Goal: Task Accomplishment & Management: Check status

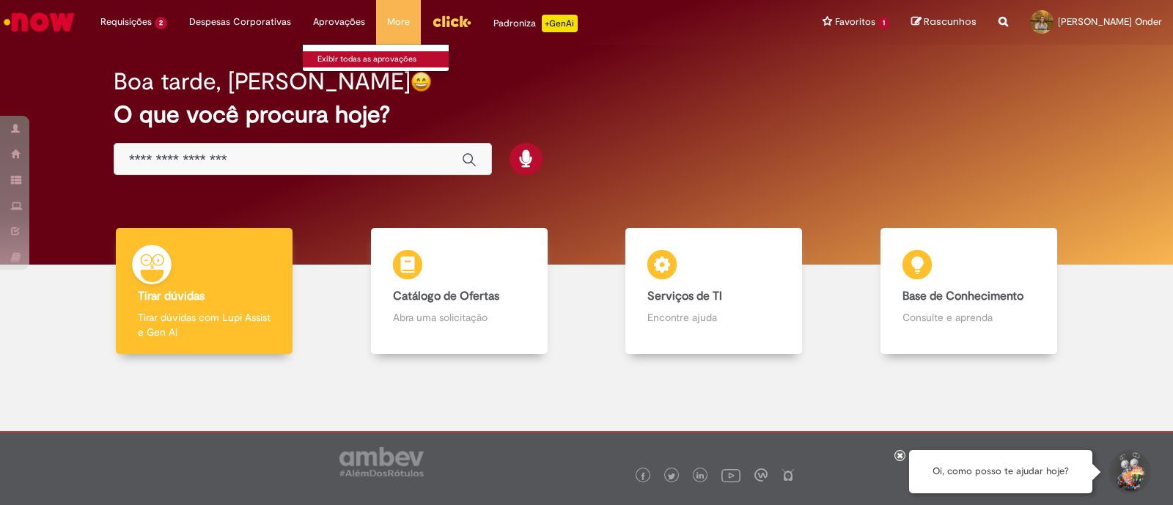
click at [345, 59] on link "Exibir todas as aprovações" at bounding box center [383, 59] width 161 height 16
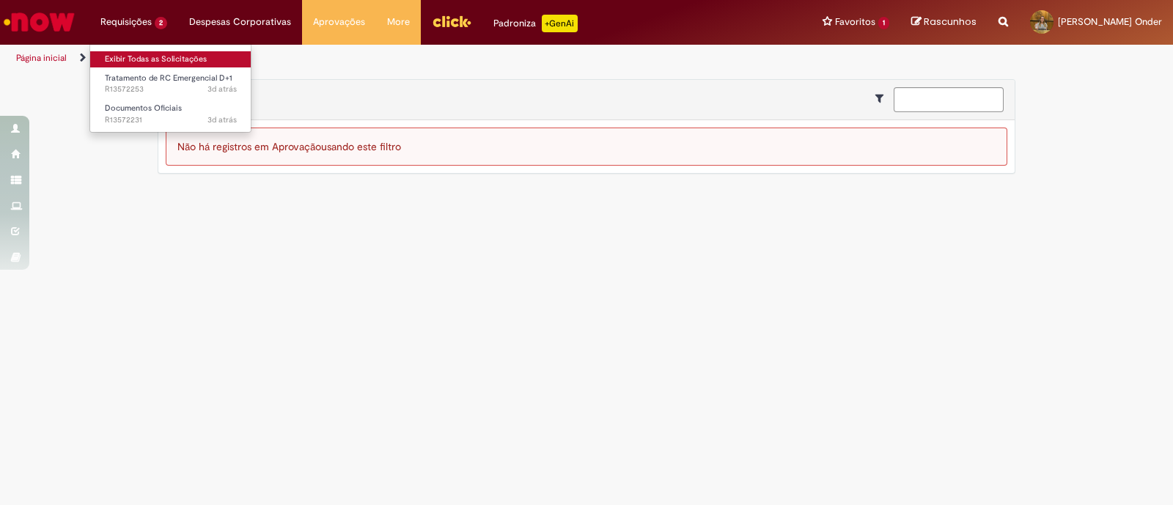
click at [158, 58] on link "Exibir Todas as Solicitações" at bounding box center [170, 59] width 161 height 16
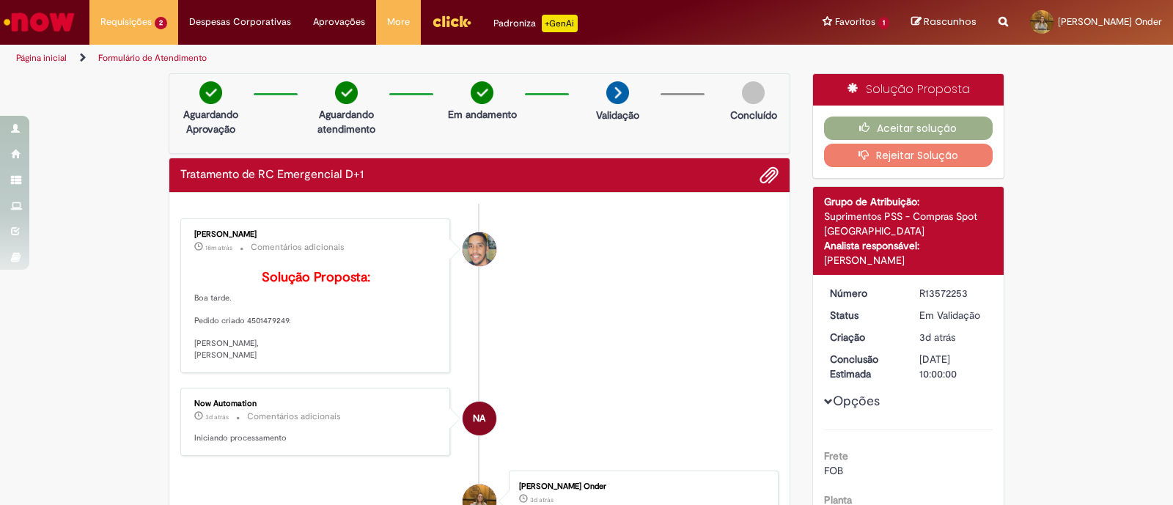
click at [275, 340] on p "Solução Proposta: Boa tarde. Pedido criado 4501479249. Atenciosamente, William …" at bounding box center [316, 316] width 244 height 91
copy p "4501479249"
click at [831, 117] on button "Aceitar solução" at bounding box center [908, 128] width 169 height 23
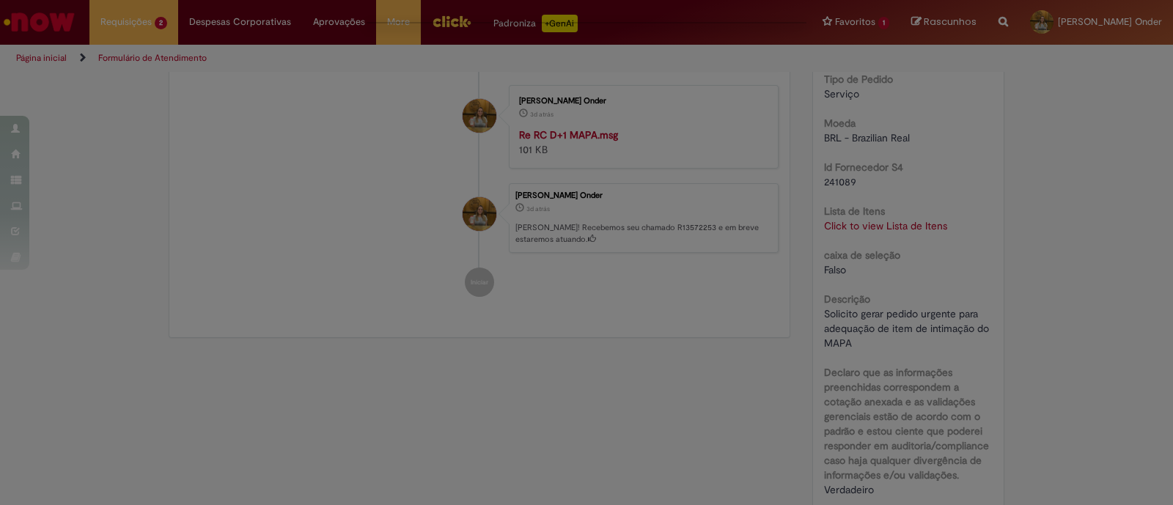
scroll to position [458, 0]
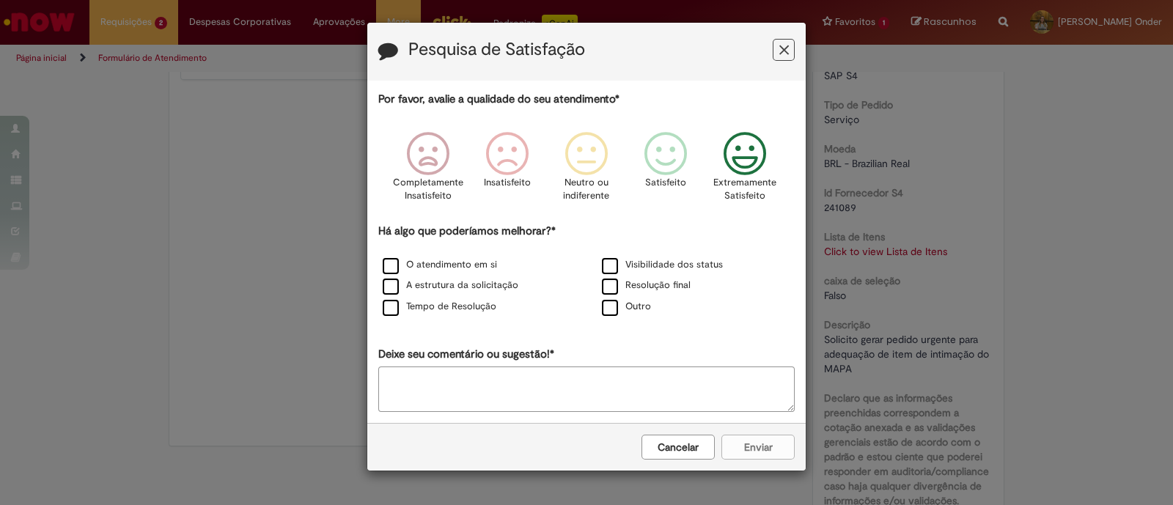
drag, startPoint x: 792, startPoint y: 49, endPoint x: 742, endPoint y: 157, distance: 118.8
click at [733, 175] on form "Pesquisa de Satisfação Por favor, avalie a qualidade do seu atendimento* Comple…" at bounding box center [586, 247] width 439 height 448
click at [742, 157] on icon "Feedback" at bounding box center [745, 154] width 55 height 44
click at [430, 268] on label "O atendimento em si" at bounding box center [440, 265] width 114 height 14
click at [760, 446] on button "Enviar" at bounding box center [758, 447] width 73 height 25
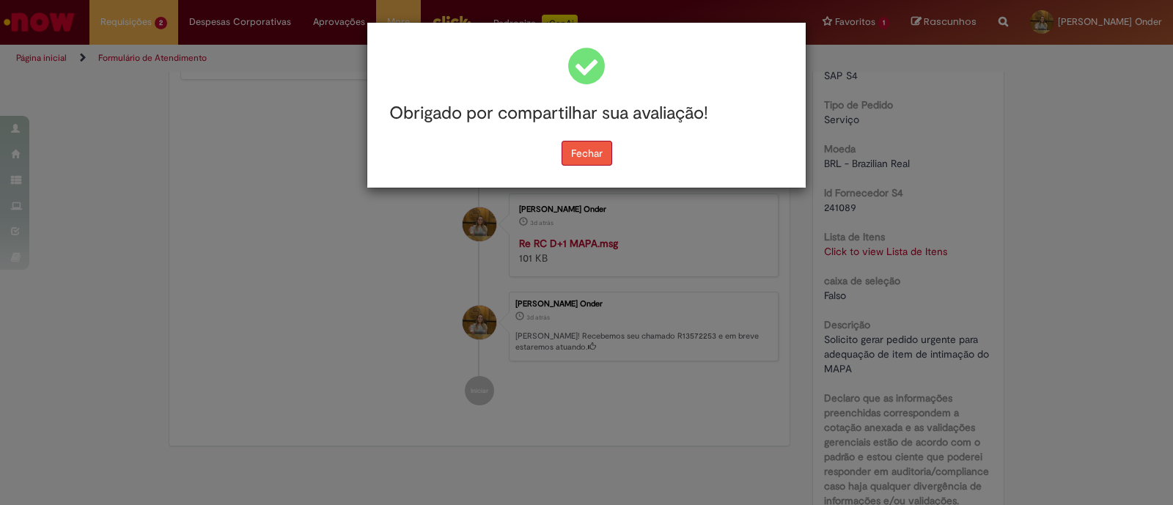
click at [594, 150] on button "Fechar" at bounding box center [587, 153] width 51 height 25
